Goal: Communication & Community: Answer question/provide support

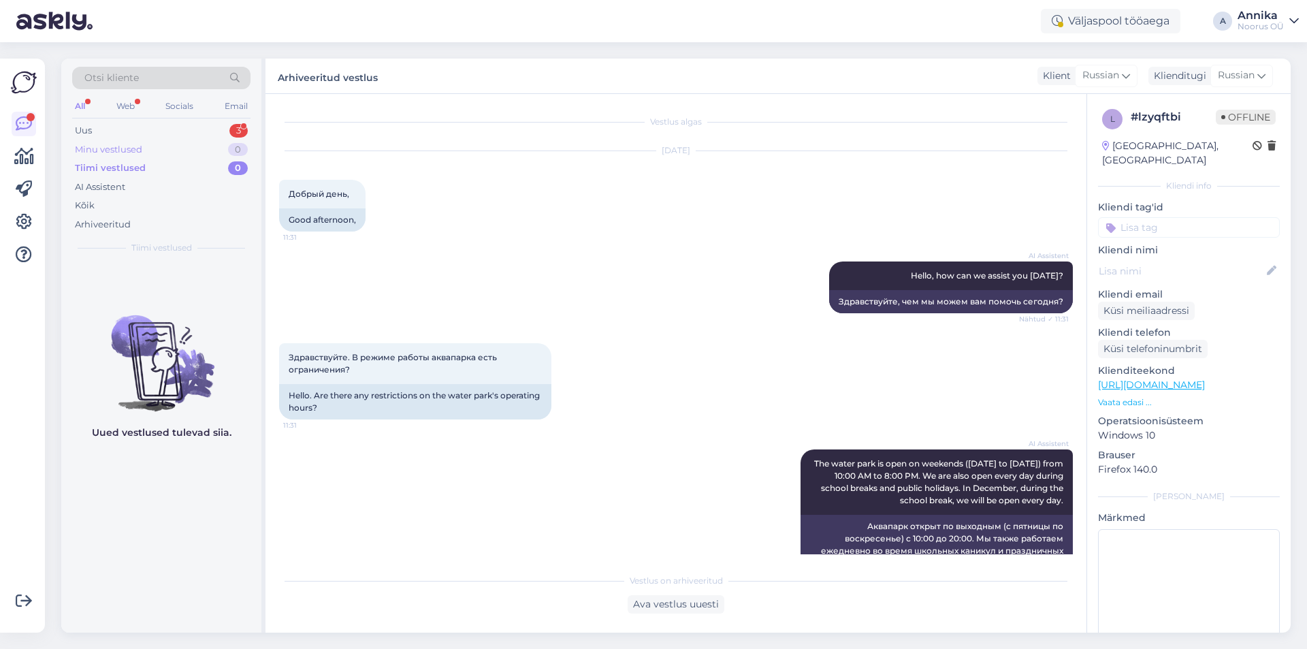
scroll to position [951, 0]
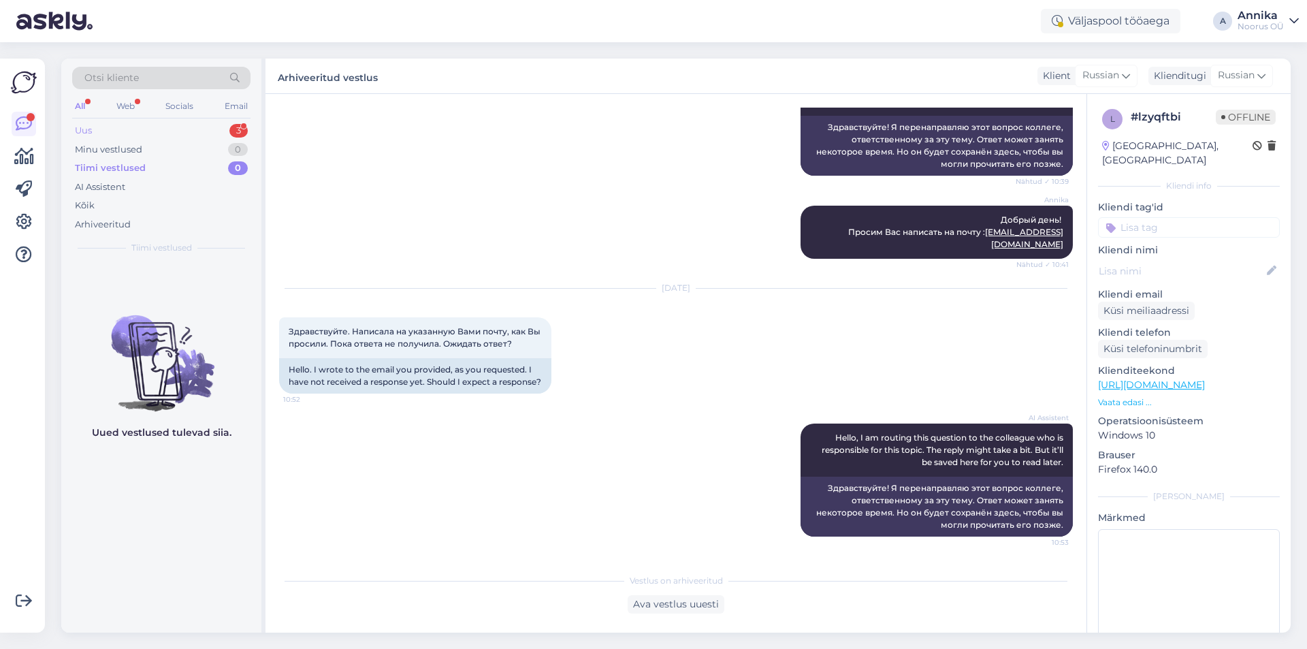
click at [134, 133] on div "Uus 3" at bounding box center [161, 130] width 178 height 19
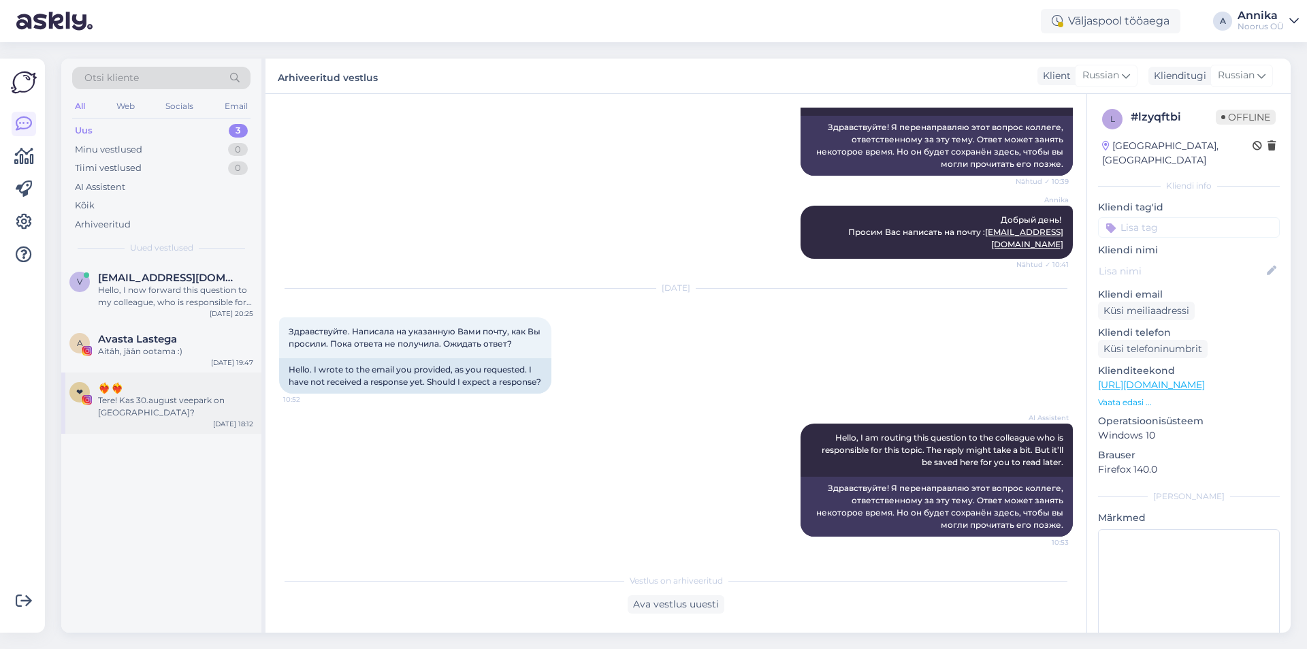
click at [153, 386] on div "❤️‍🔥❤️‍🔥" at bounding box center [175, 388] width 155 height 12
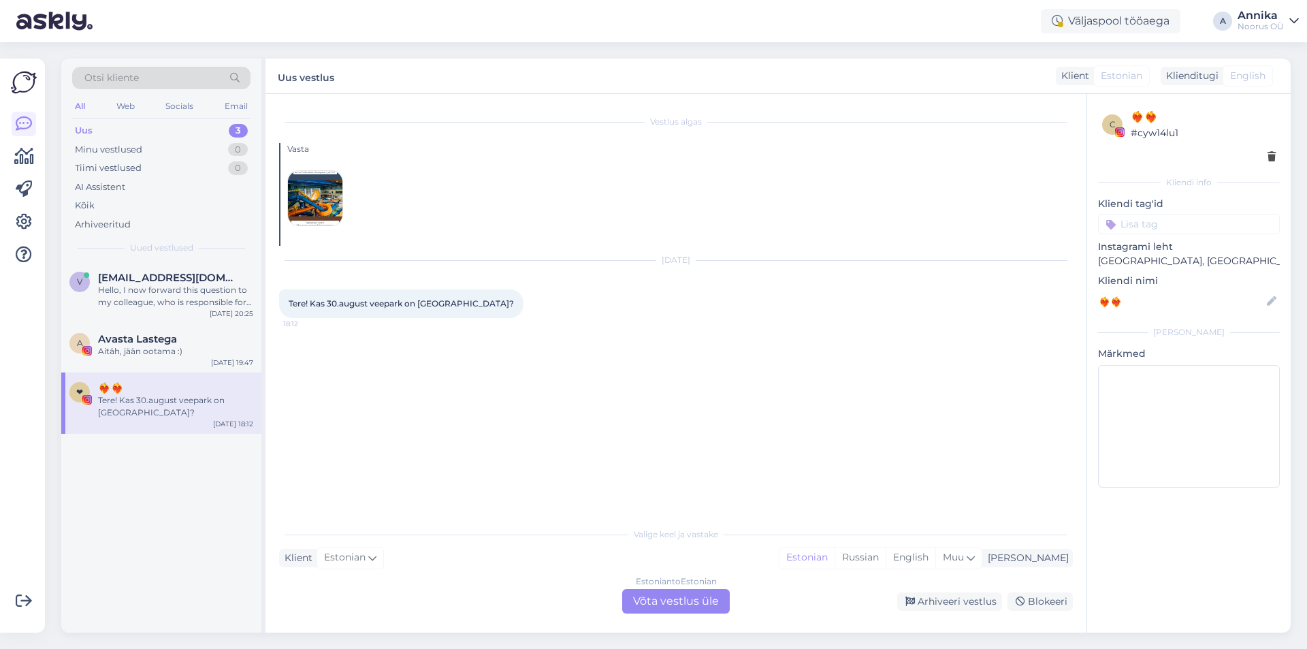
click at [690, 603] on div "Estonian to Estonian Võta vestlus üle" at bounding box center [676, 601] width 108 height 25
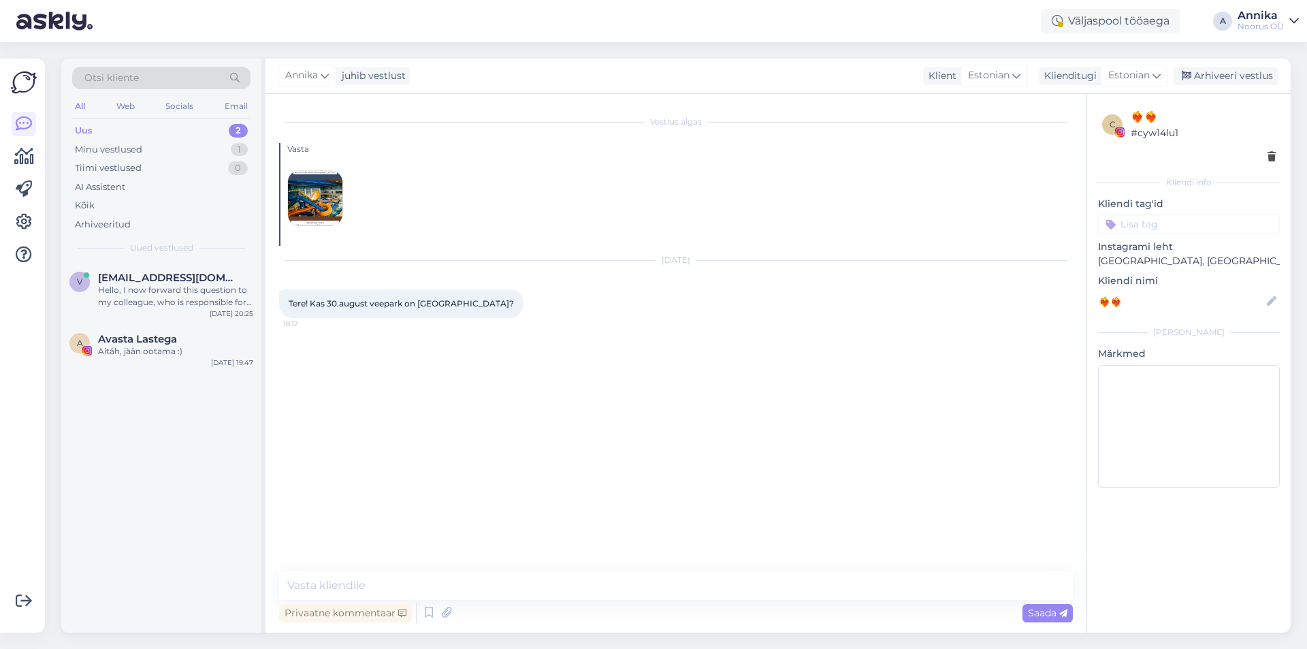
drag, startPoint x: 549, startPoint y: 527, endPoint x: 490, endPoint y: 573, distance: 75.2
click at [543, 527] on div "Vestlus algas [PERSON_NAME] [DATE] Tere! Kas 30.august veepark on [GEOGRAPHIC_D…" at bounding box center [682, 333] width 806 height 451
click at [481, 568] on div "Vestlus algas [PERSON_NAME] [DATE] Tere! Kas 30.august veepark on [GEOGRAPHIC_D…" at bounding box center [676, 363] width 821 height 539
click at [468, 590] on textarea at bounding box center [676, 585] width 794 height 29
type textarea "Tere"
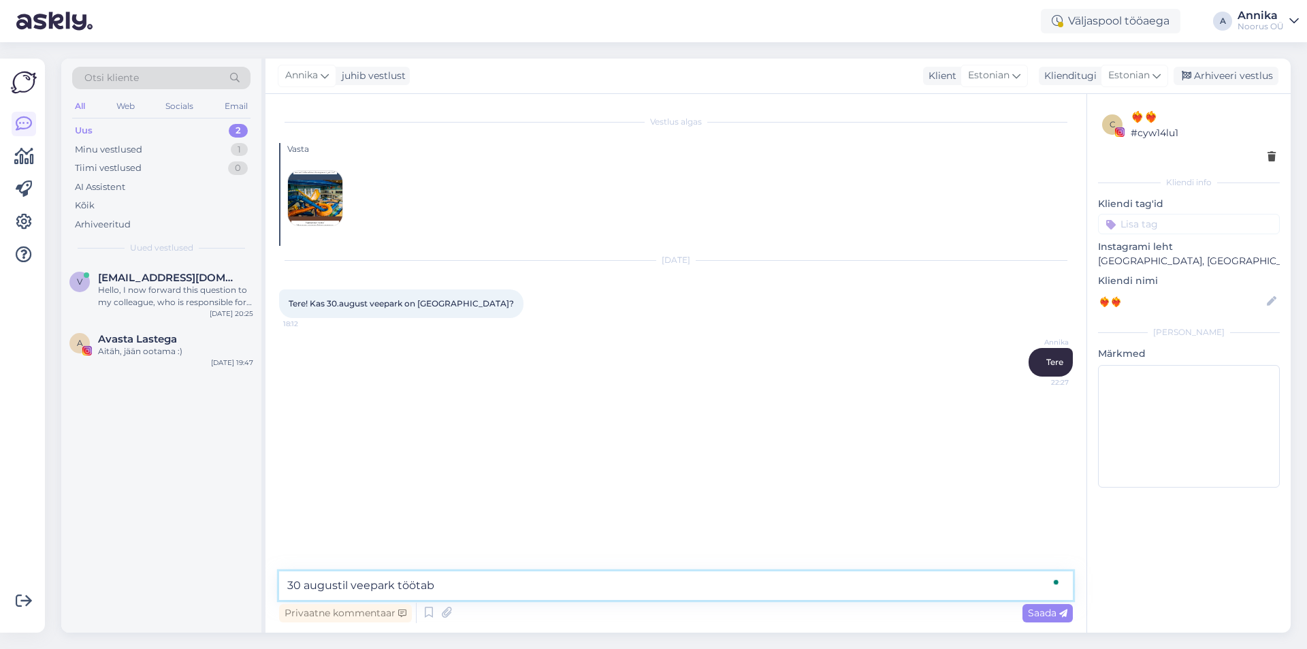
type textarea "30 augustil veepark töötab."
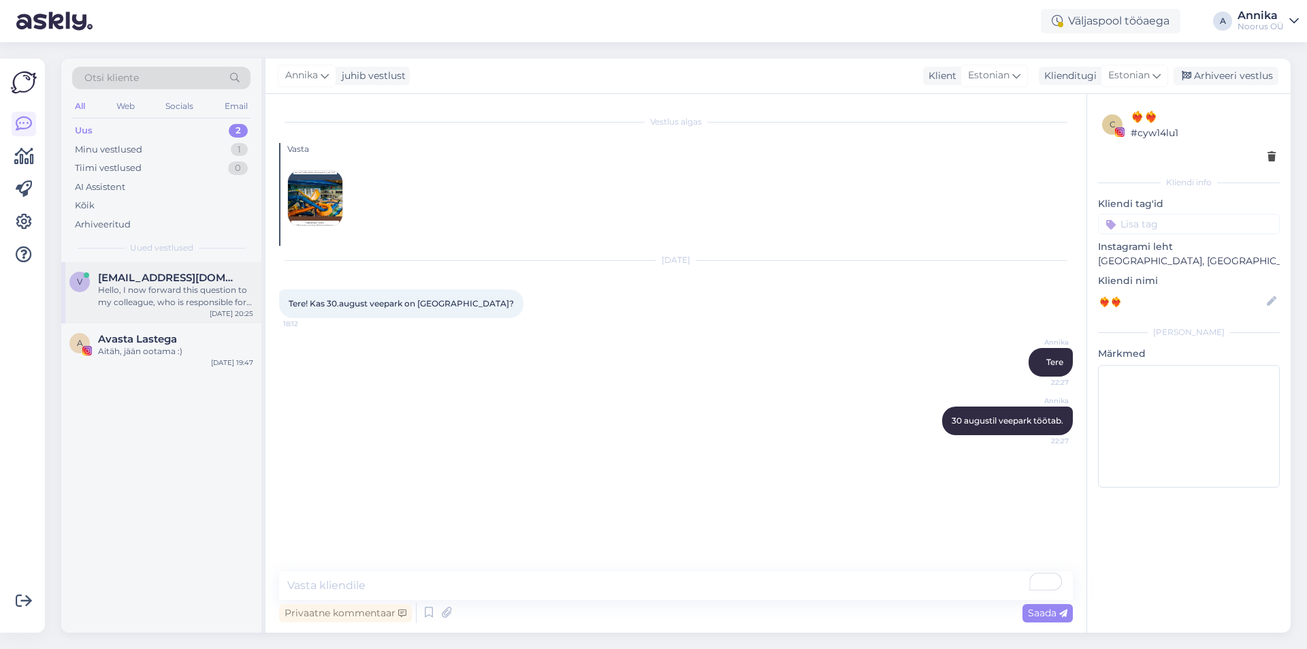
click at [160, 320] on div "v [EMAIL_ADDRESS][DOMAIN_NAME] Hello, I now forward this question to my colleag…" at bounding box center [161, 292] width 200 height 61
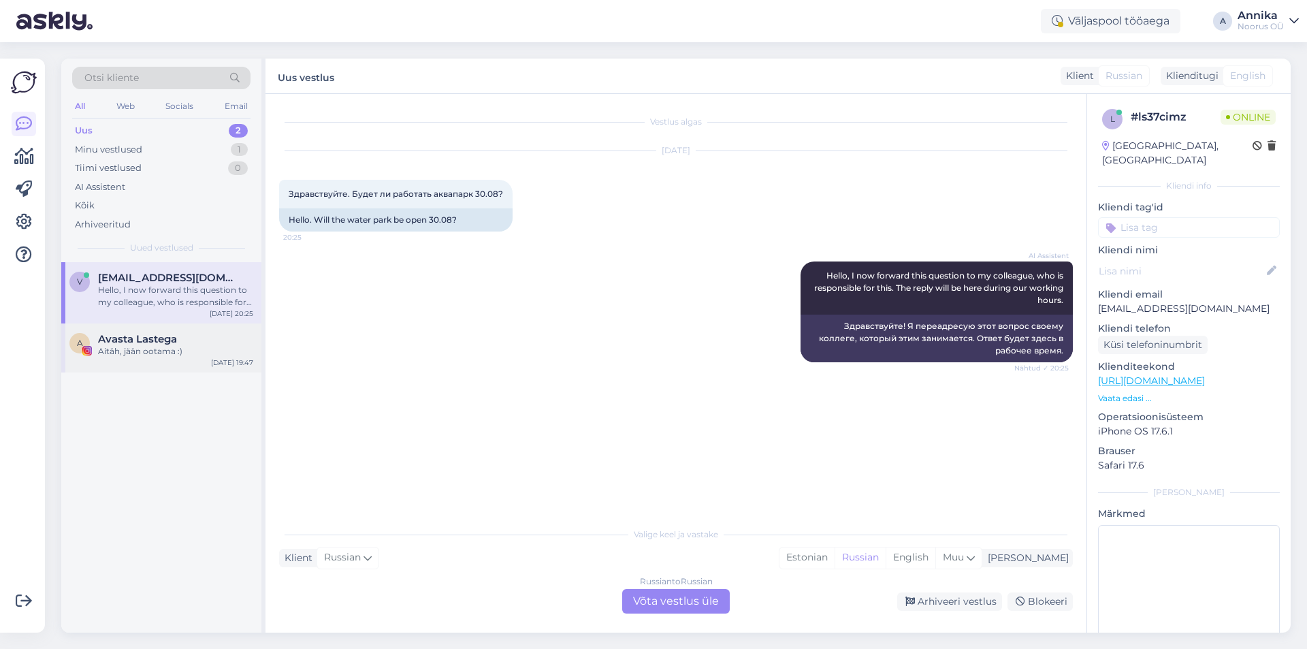
click at [158, 342] on span "Avasta Lastega" at bounding box center [137, 339] width 79 height 12
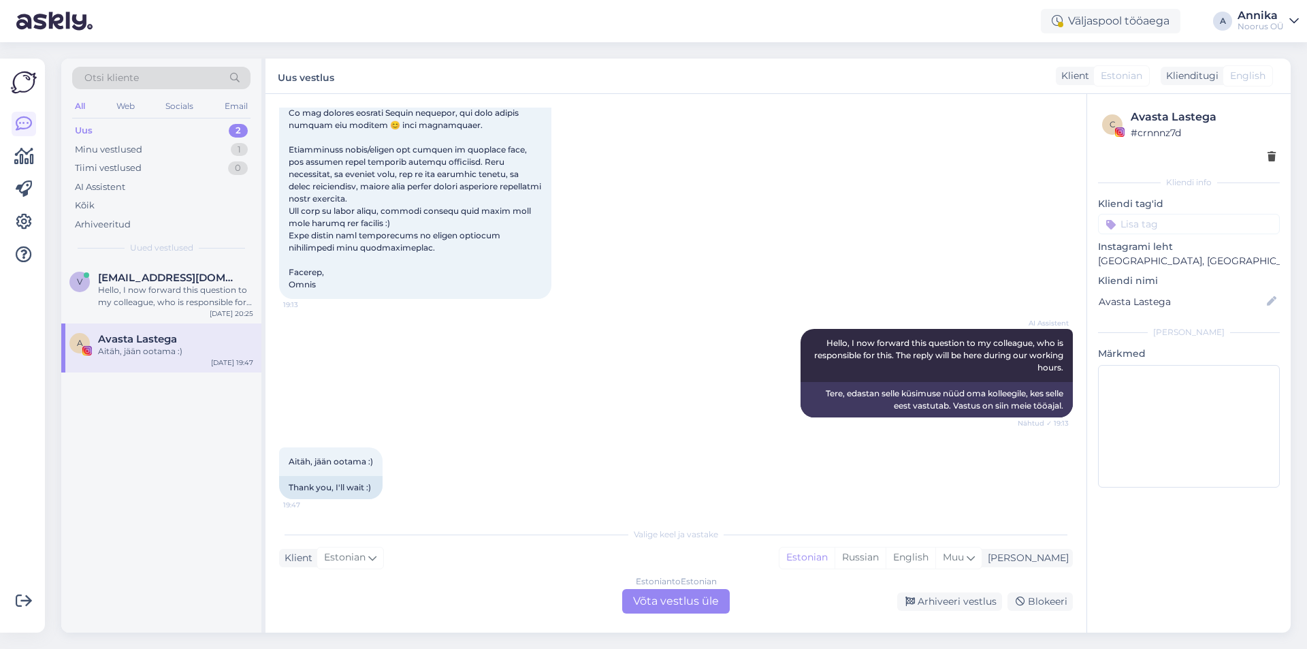
scroll to position [204, 0]
click at [163, 297] on div "Hello, I now forward this question to my colleague, who is responsible for this…" at bounding box center [175, 296] width 155 height 25
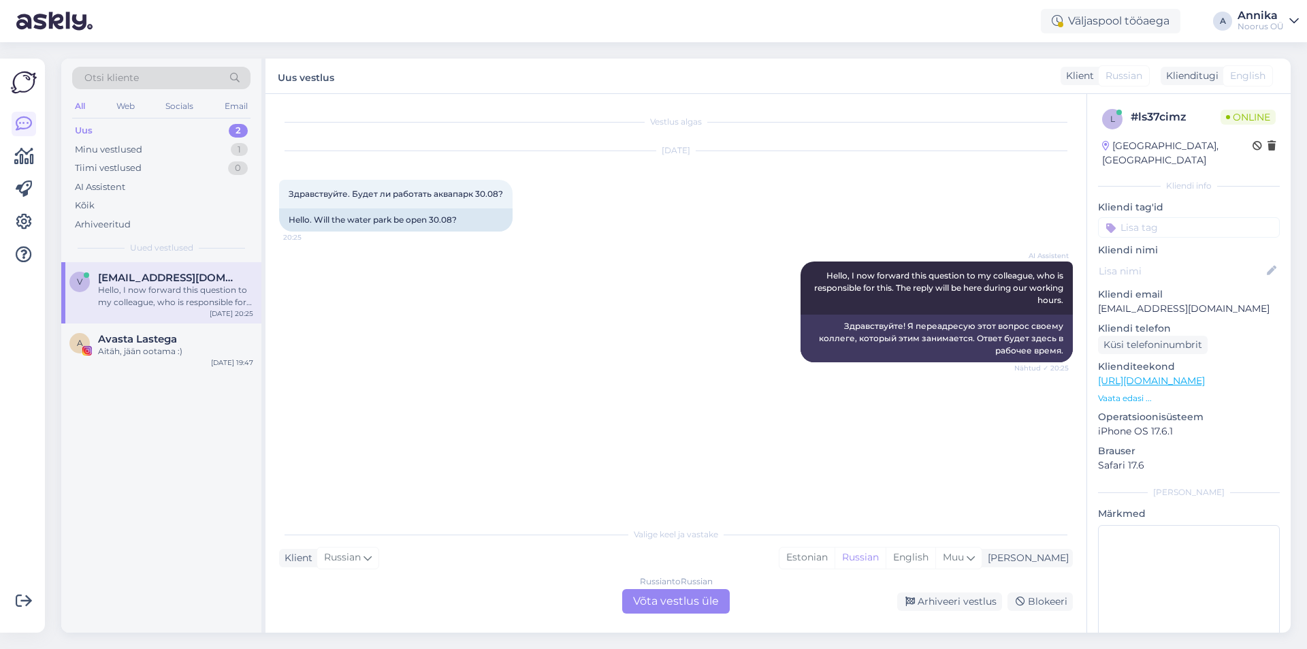
click at [639, 603] on div "Russian to Russian Võta vestlus üle" at bounding box center [676, 601] width 108 height 25
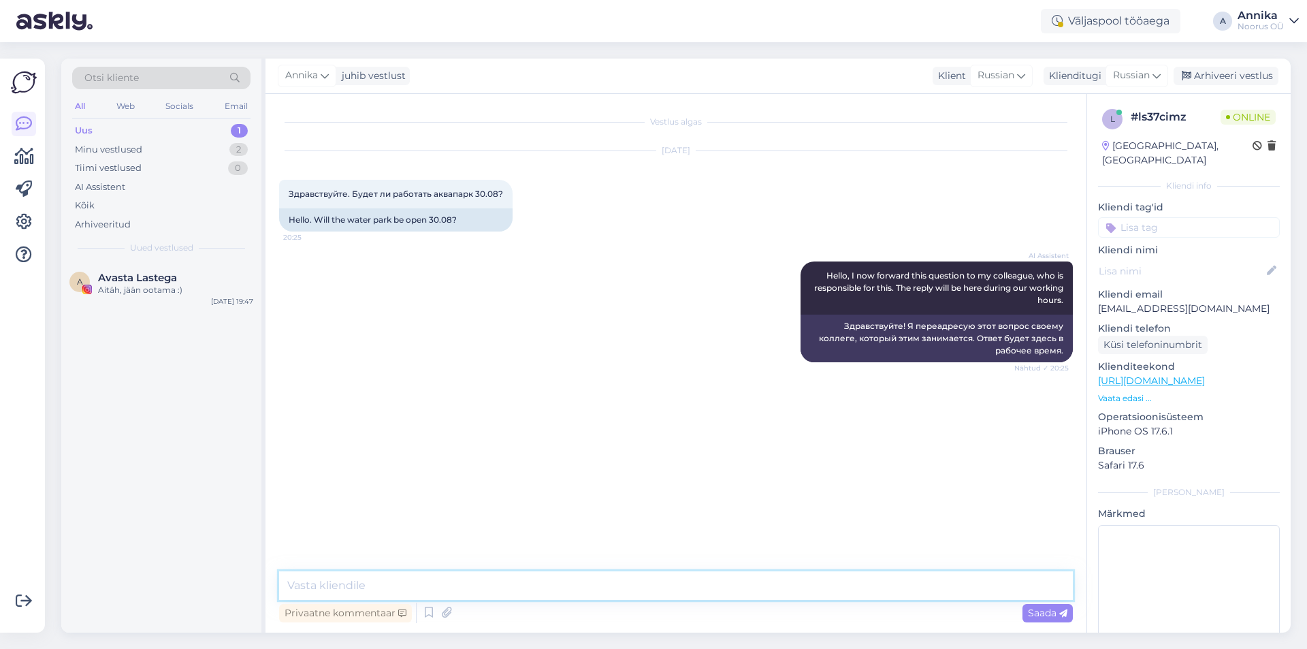
click at [541, 584] on textarea at bounding box center [676, 585] width 794 height 29
type textarea "Добрый вечер."
type textarea "Аквапарк завтра будет работать."
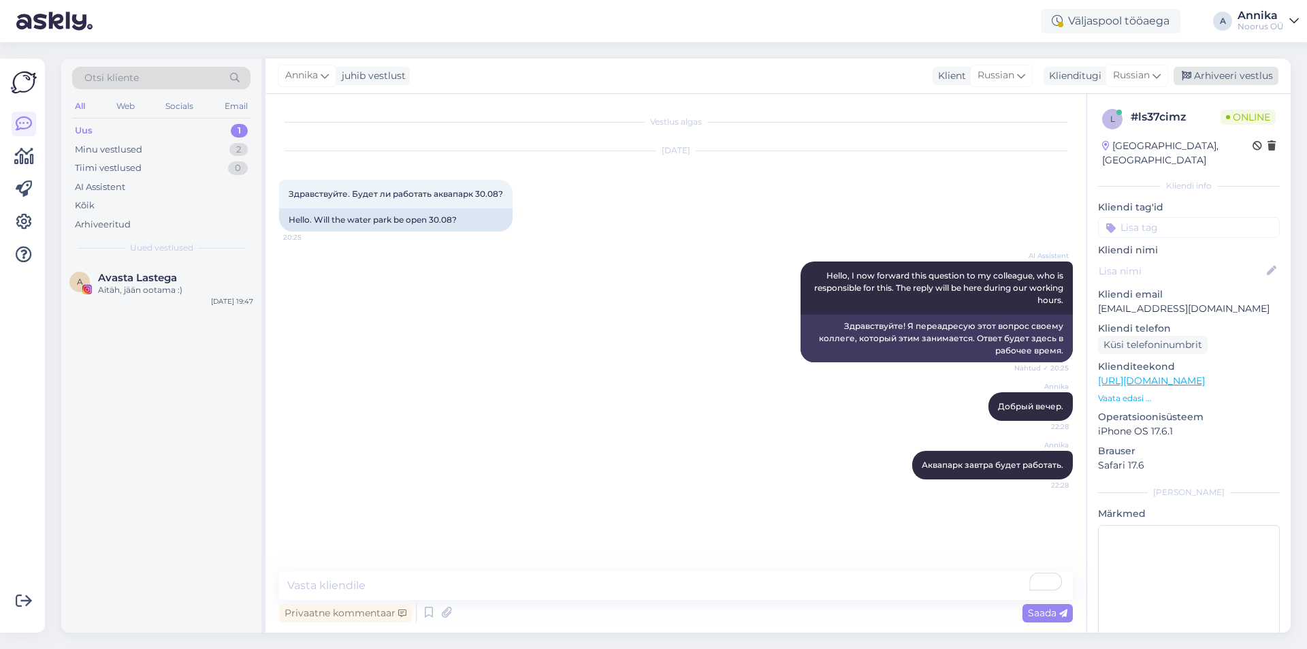
click at [1202, 78] on div "Arhiveeri vestlus" at bounding box center [1226, 76] width 105 height 18
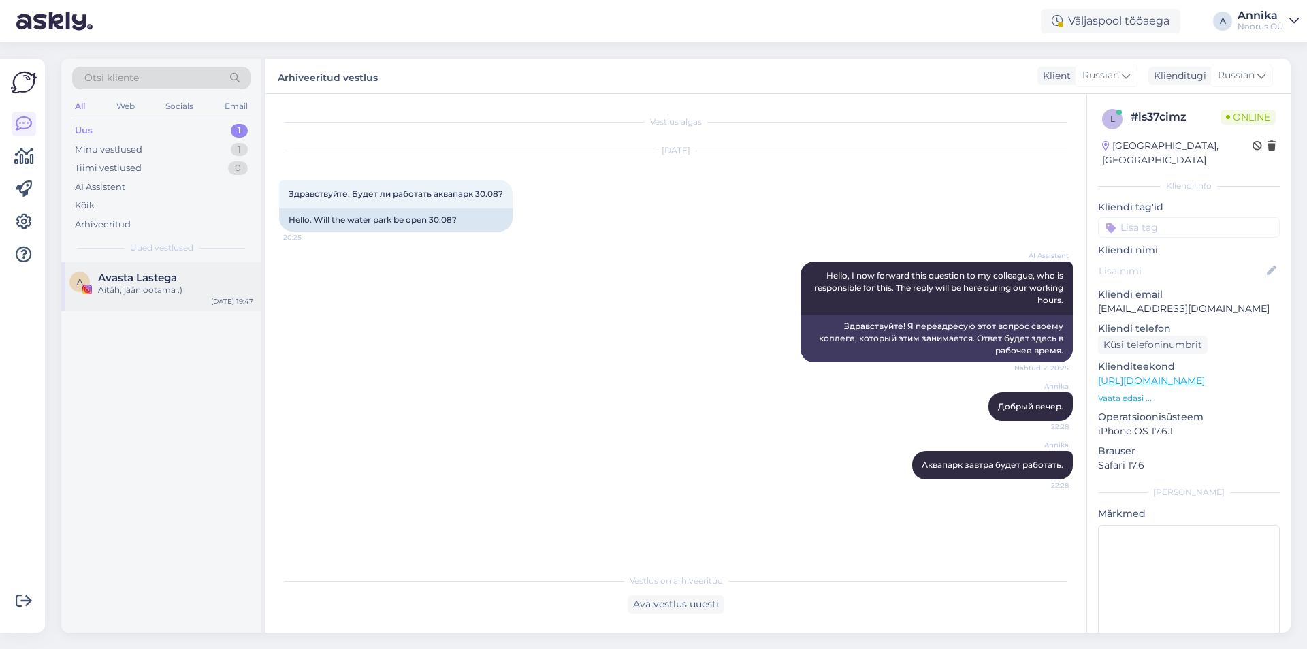
click at [160, 283] on span "Avasta Lastega" at bounding box center [137, 278] width 79 height 12
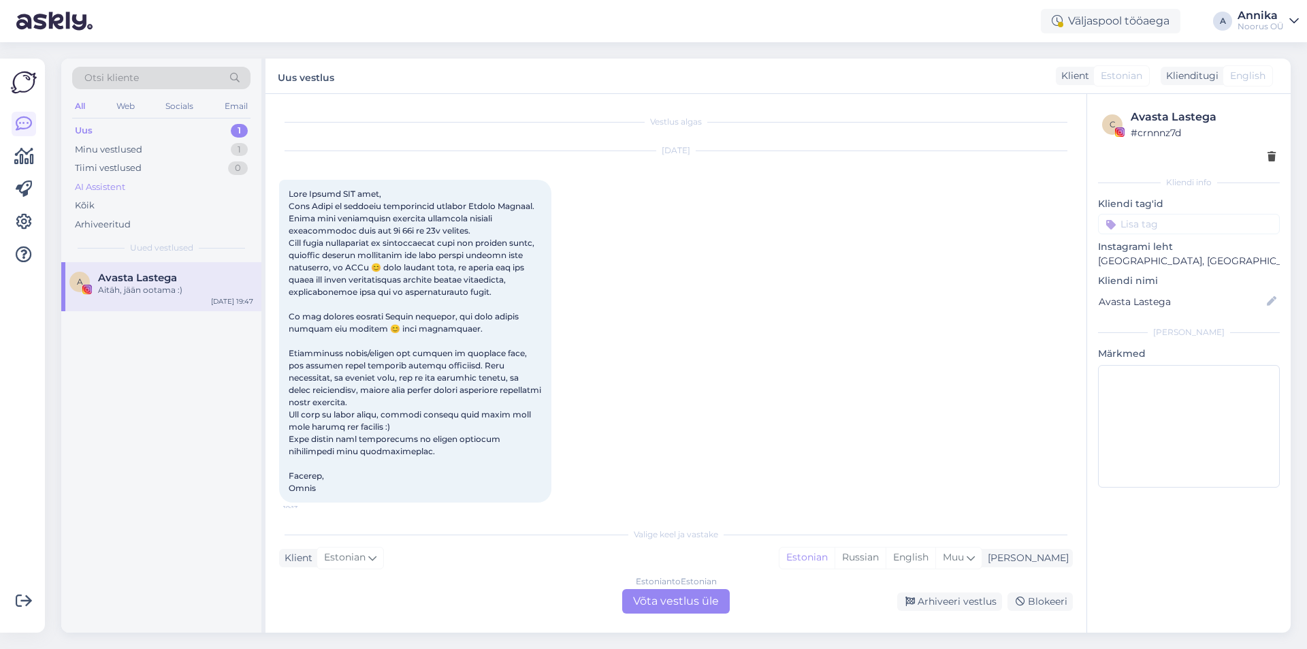
scroll to position [210, 0]
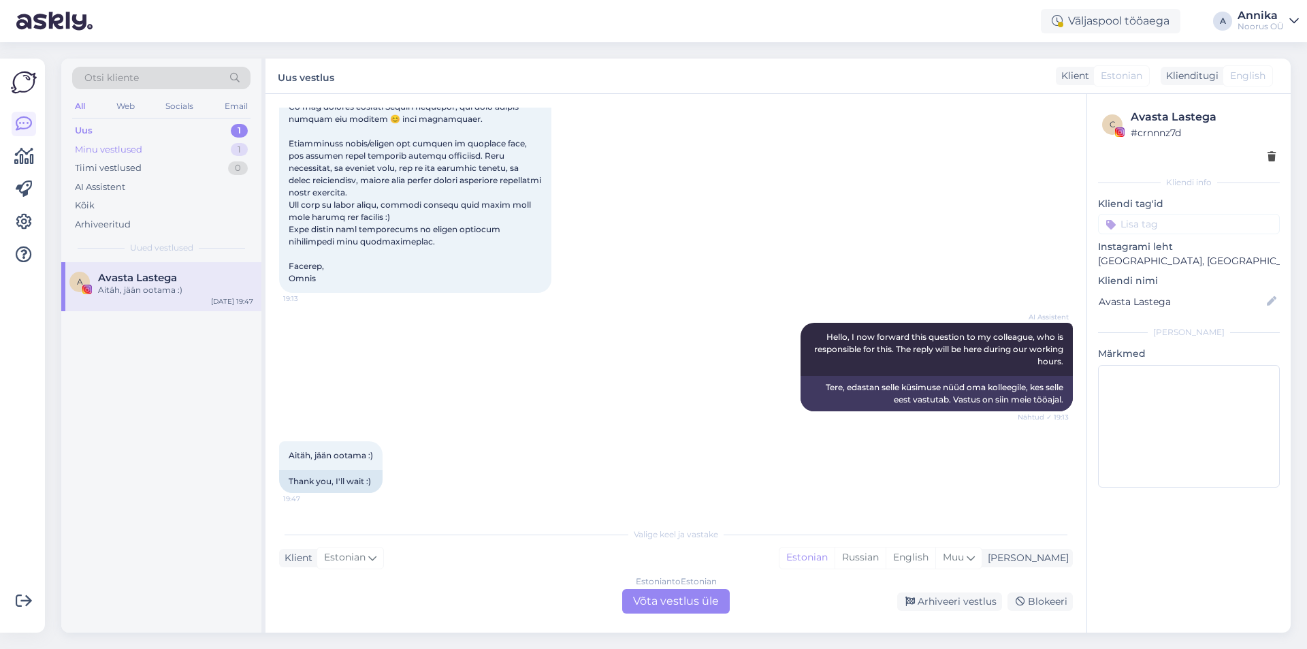
click at [124, 152] on div "Minu vestlused" at bounding box center [108, 150] width 67 height 14
click at [172, 282] on div "❤️‍🔥❤️‍🔥" at bounding box center [175, 278] width 155 height 12
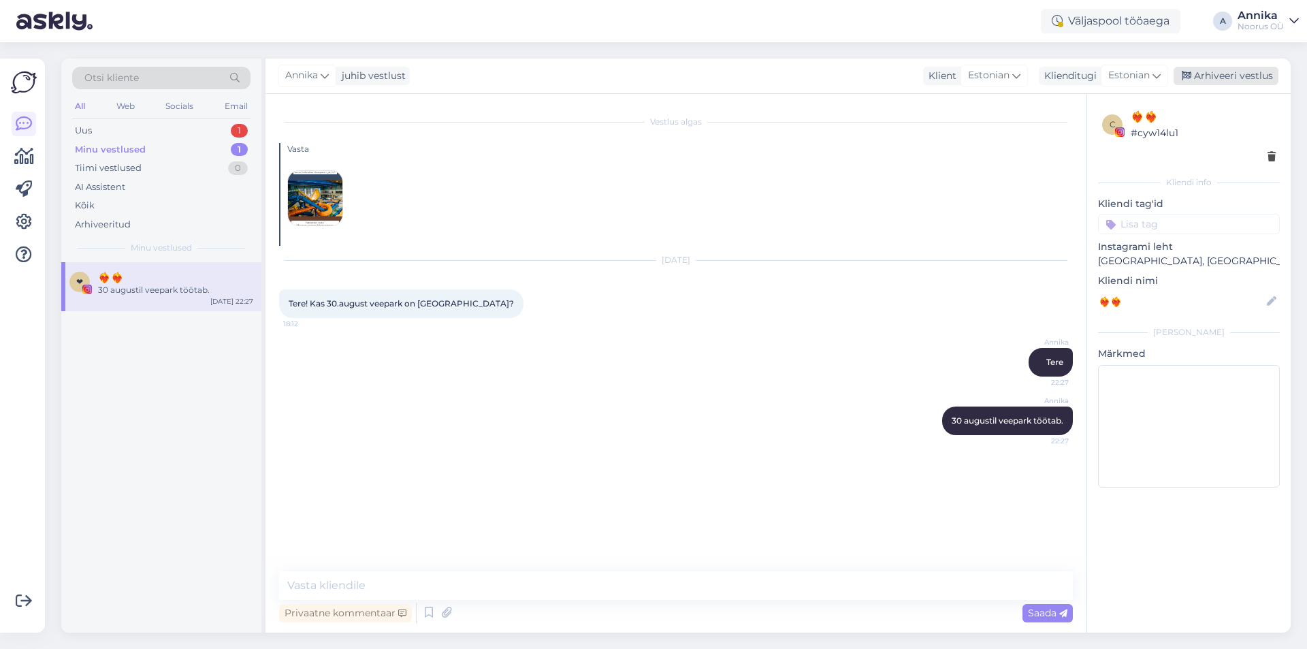
click at [1249, 76] on div "Arhiveeri vestlus" at bounding box center [1226, 76] width 105 height 18
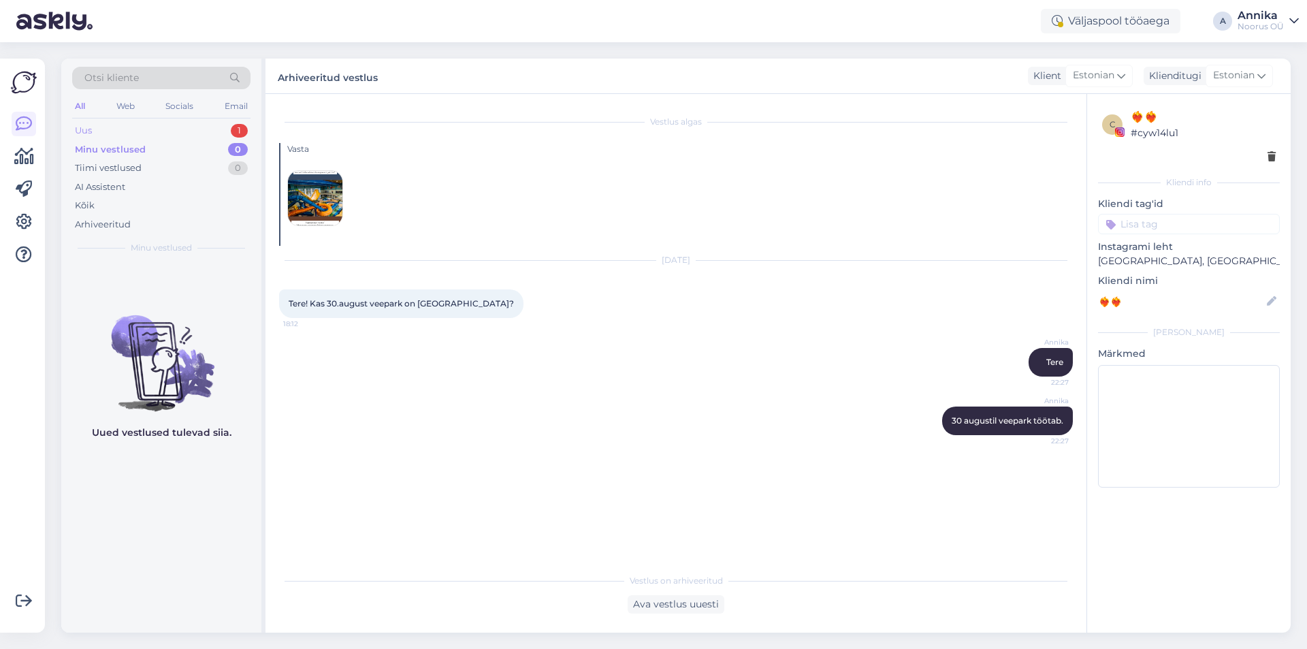
click at [93, 126] on div "Uus 1" at bounding box center [161, 130] width 178 height 19
